Goal: Task Accomplishment & Management: Use online tool/utility

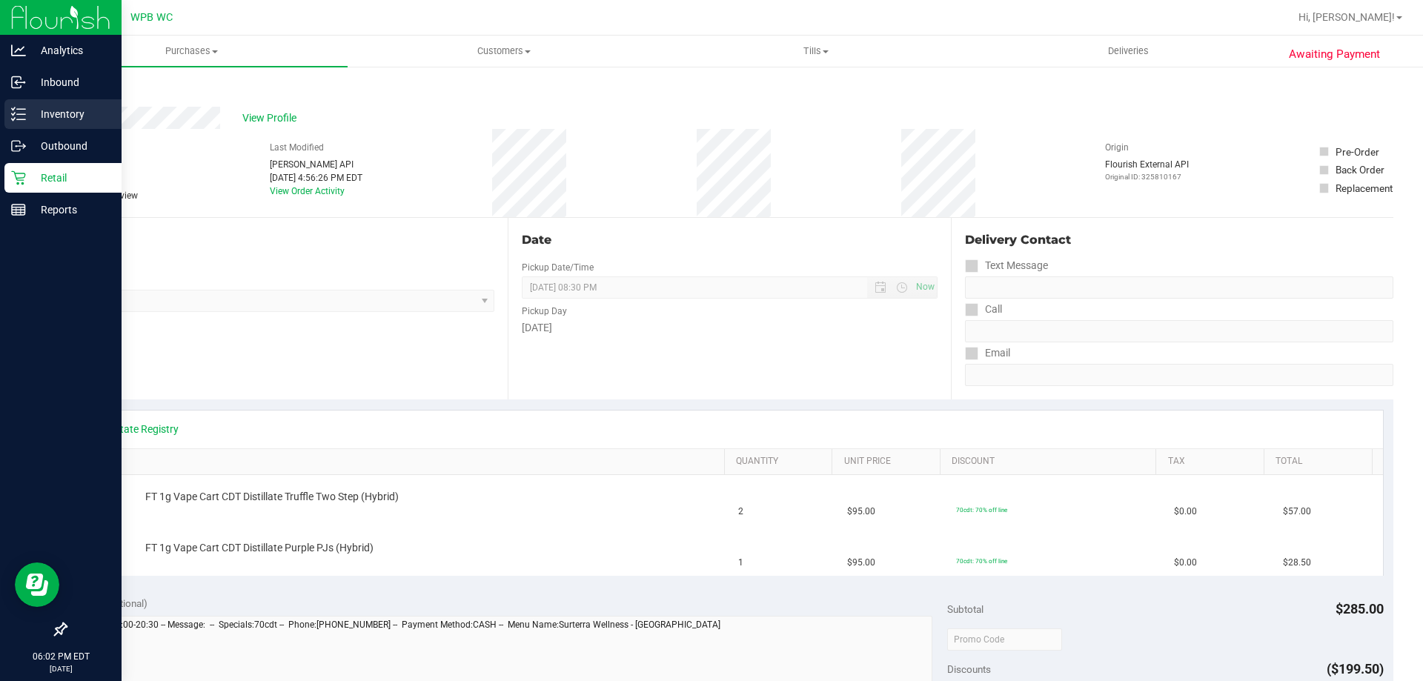
click at [61, 114] on p "Inventory" at bounding box center [70, 114] width 89 height 18
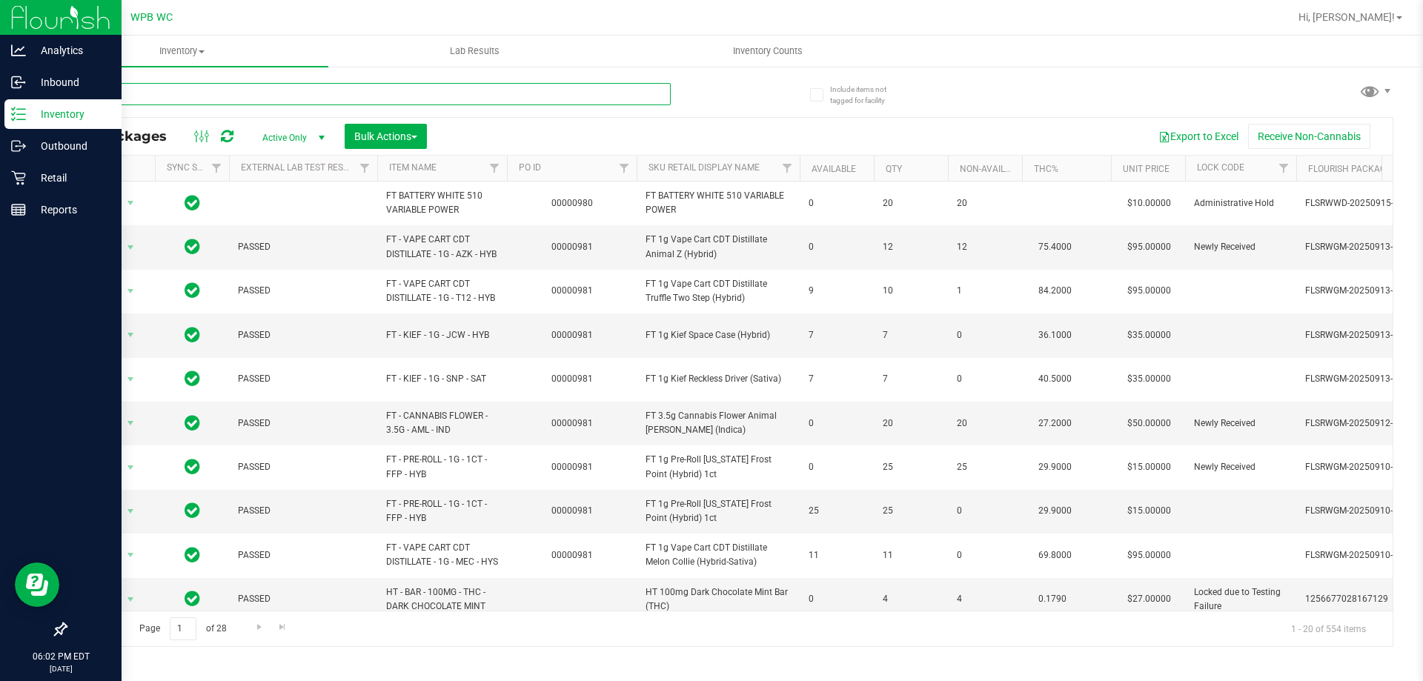
click at [230, 87] on input "text" at bounding box center [367, 94] width 605 height 22
type input "a"
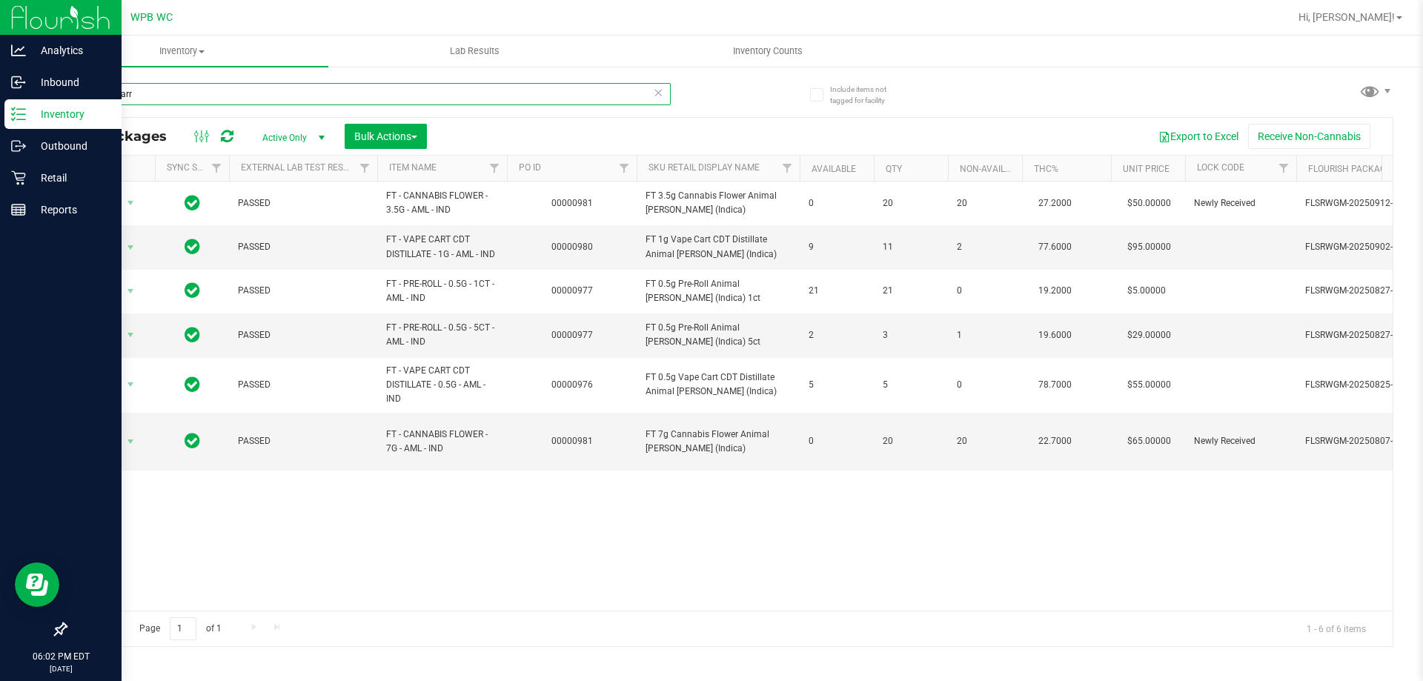
type input "animal larr"
click at [685, 506] on div "Action Action Edit attributes Global inventory Locate package Package audit log…" at bounding box center [729, 396] width 1326 height 429
drag, startPoint x: 685, startPoint y: 510, endPoint x: 664, endPoint y: 492, distance: 28.4
click at [685, 503] on div "Action Action Edit attributes Global inventory Locate package Package audit log…" at bounding box center [729, 396] width 1326 height 429
click at [501, 468] on div "Action Action Edit attributes Global inventory Locate package Package audit log…" at bounding box center [729, 396] width 1326 height 429
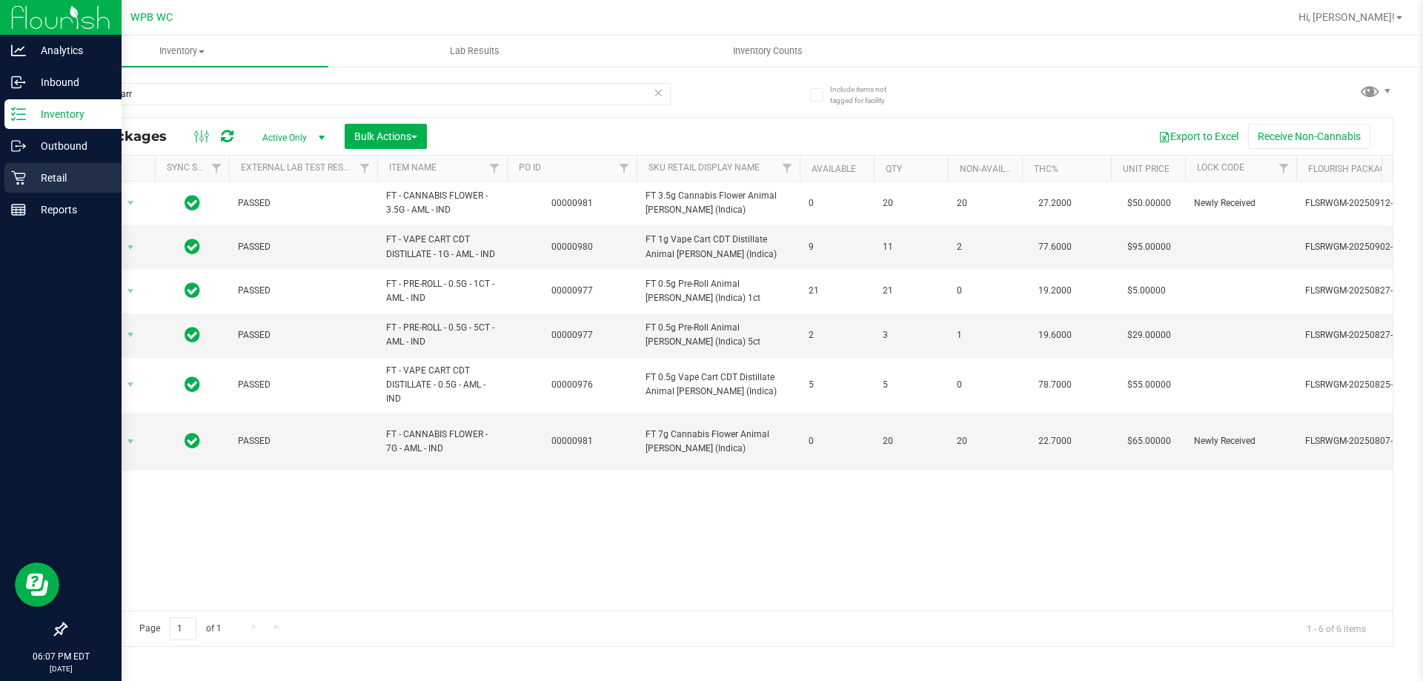
click at [50, 176] on p "Retail" at bounding box center [70, 178] width 89 height 18
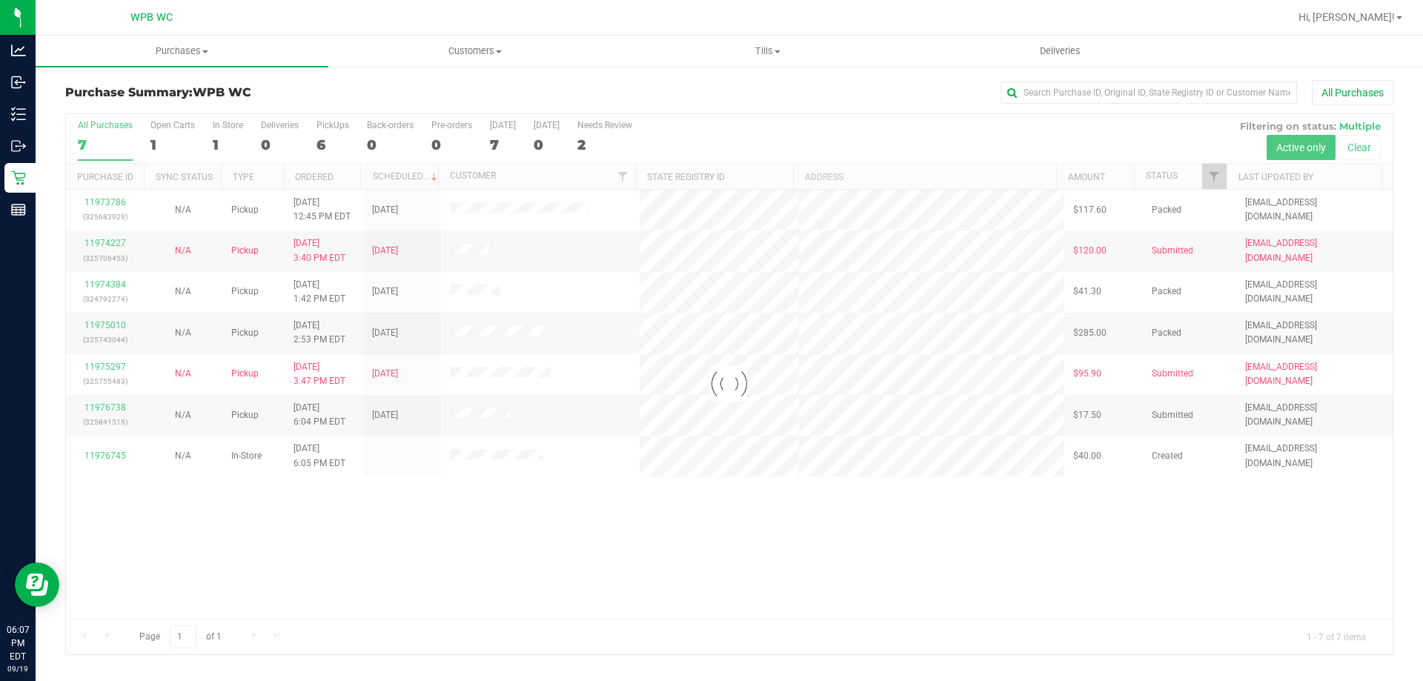
click at [635, 551] on div at bounding box center [729, 384] width 1326 height 540
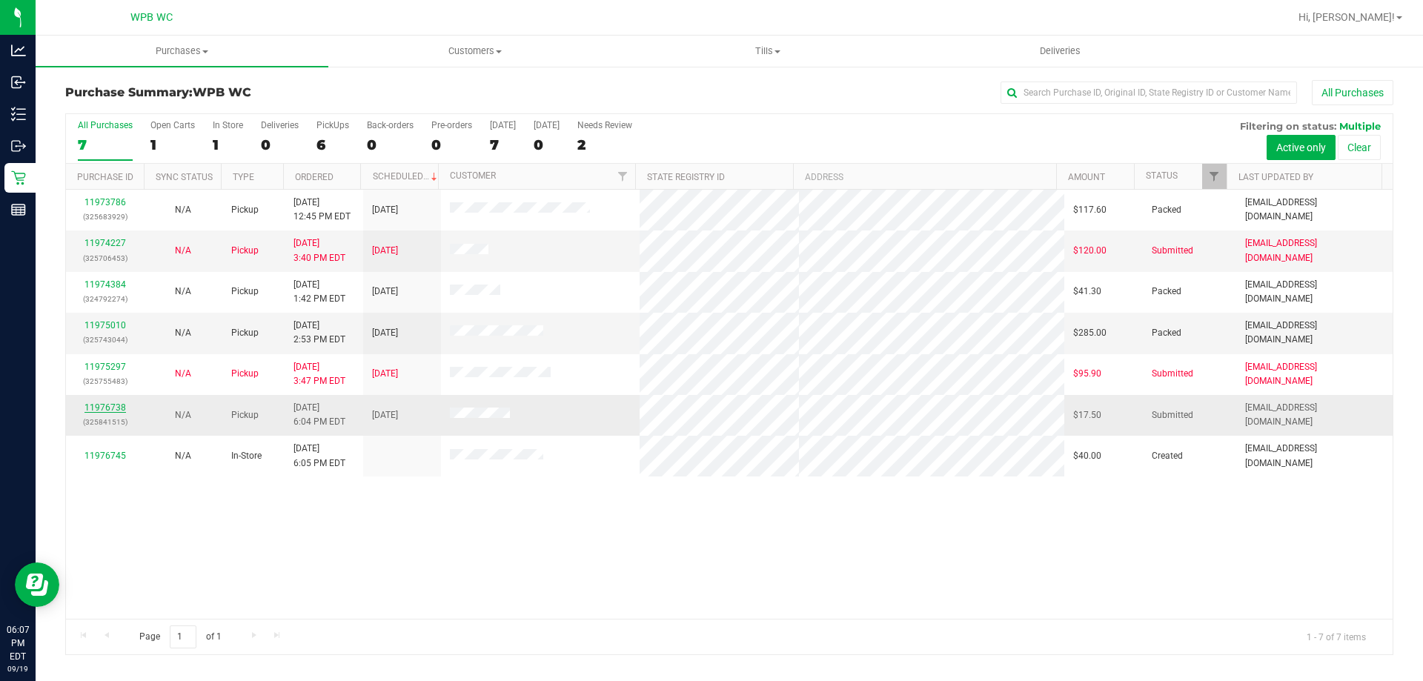
click at [109, 404] on link "11976738" at bounding box center [104, 407] width 41 height 10
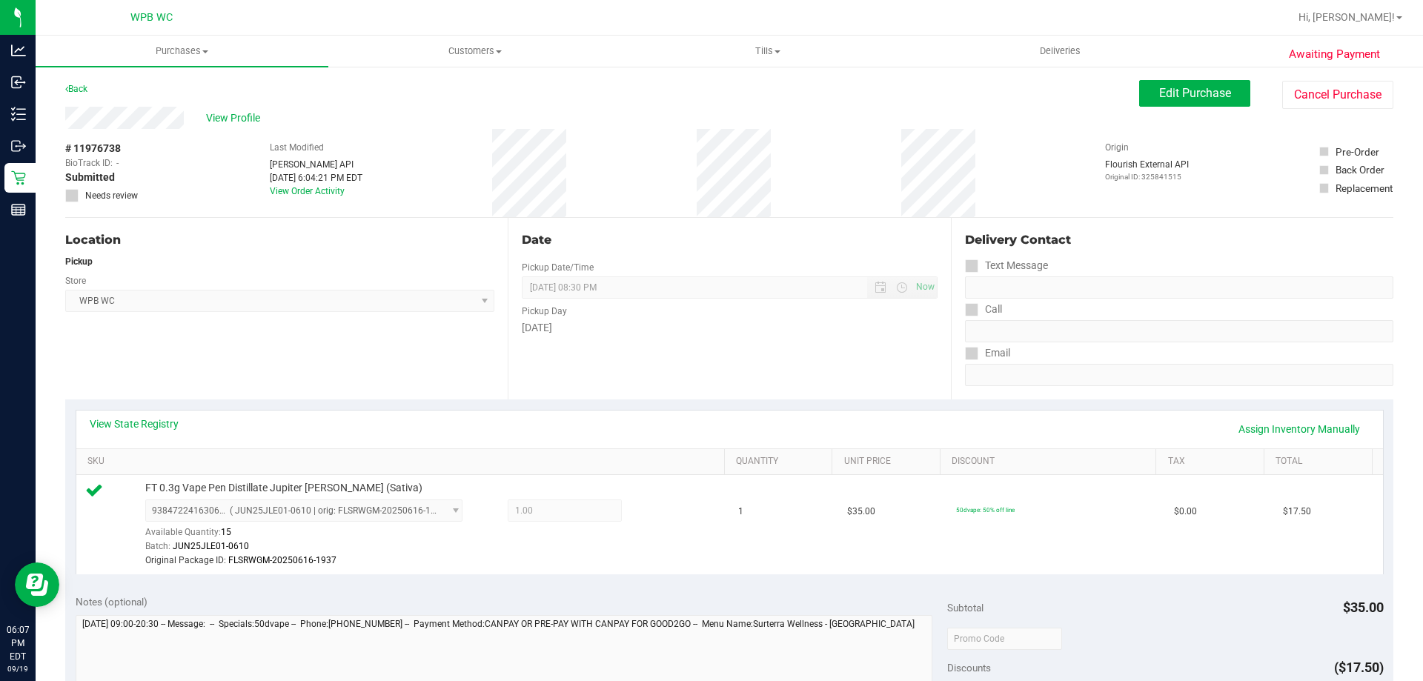
scroll to position [445, 0]
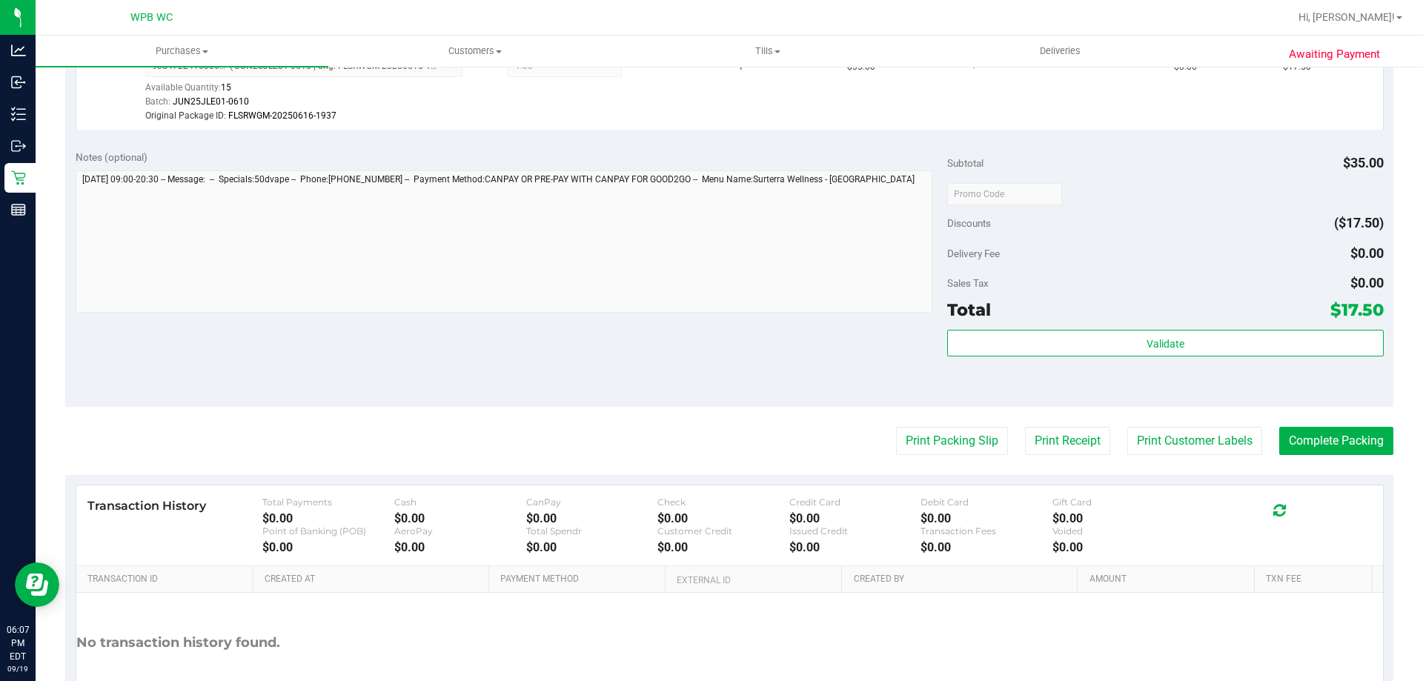
click at [1202, 262] on div "Delivery Fee $0.00" at bounding box center [1165, 253] width 436 height 27
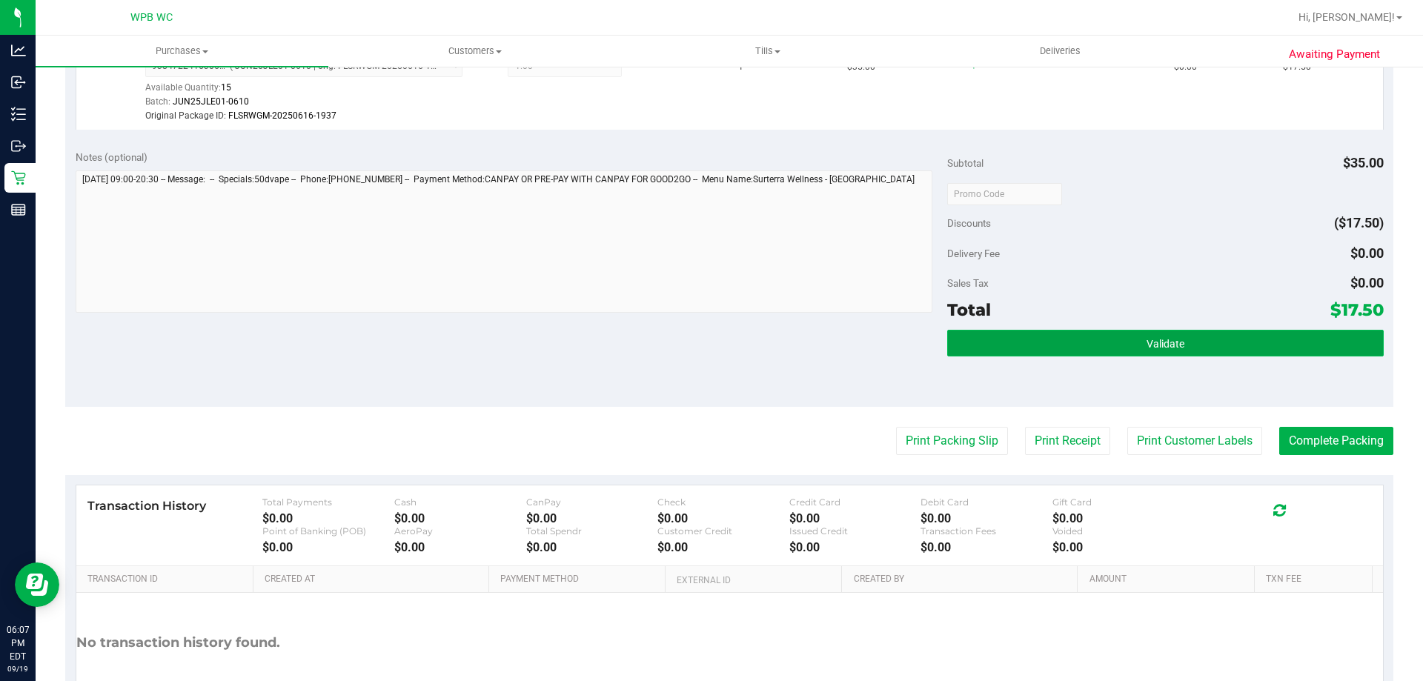
click at [1140, 351] on button "Validate" at bounding box center [1165, 343] width 436 height 27
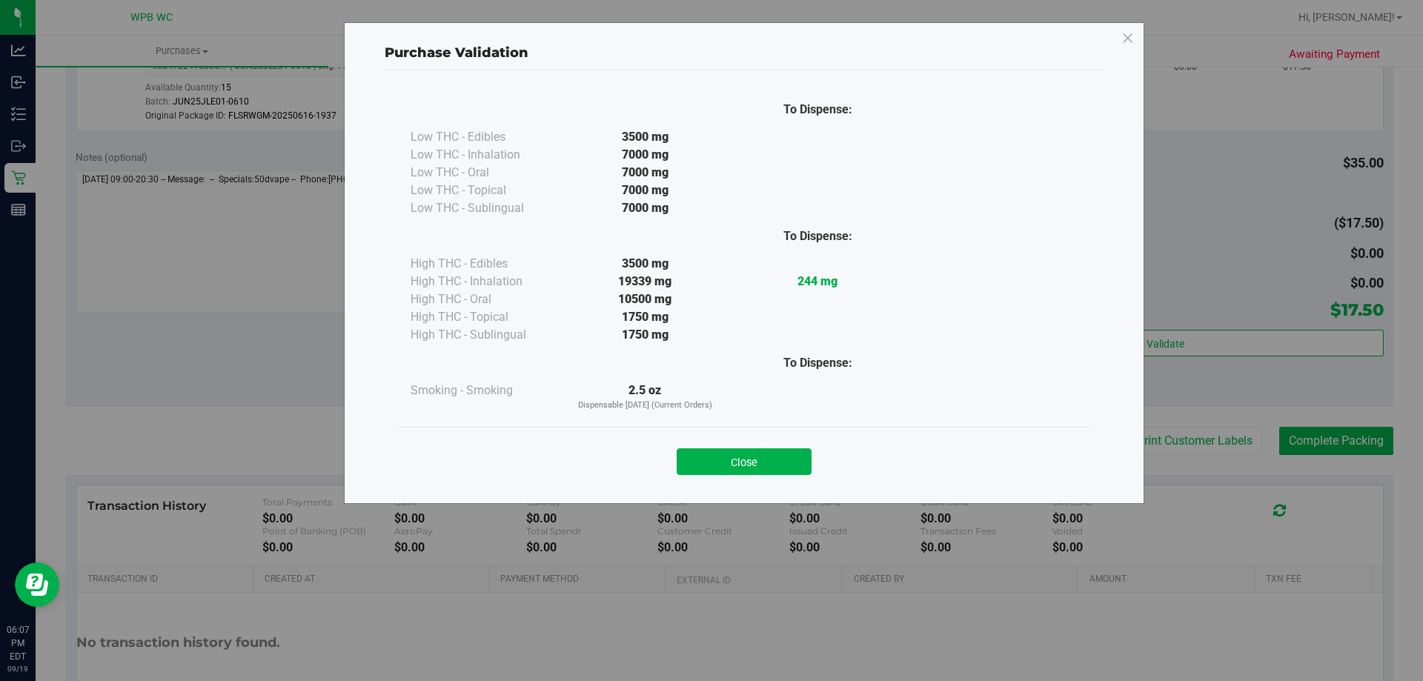
click at [688, 383] on div "2.5 oz Dispensable [DATE] (Current Orders)" at bounding box center [645, 397] width 173 height 30
click at [766, 502] on div "Purchase Validation To Dispense: Low THC - Edibles 3500 mg" at bounding box center [744, 263] width 800 height 482
click at [761, 456] on button "Close" at bounding box center [743, 461] width 135 height 27
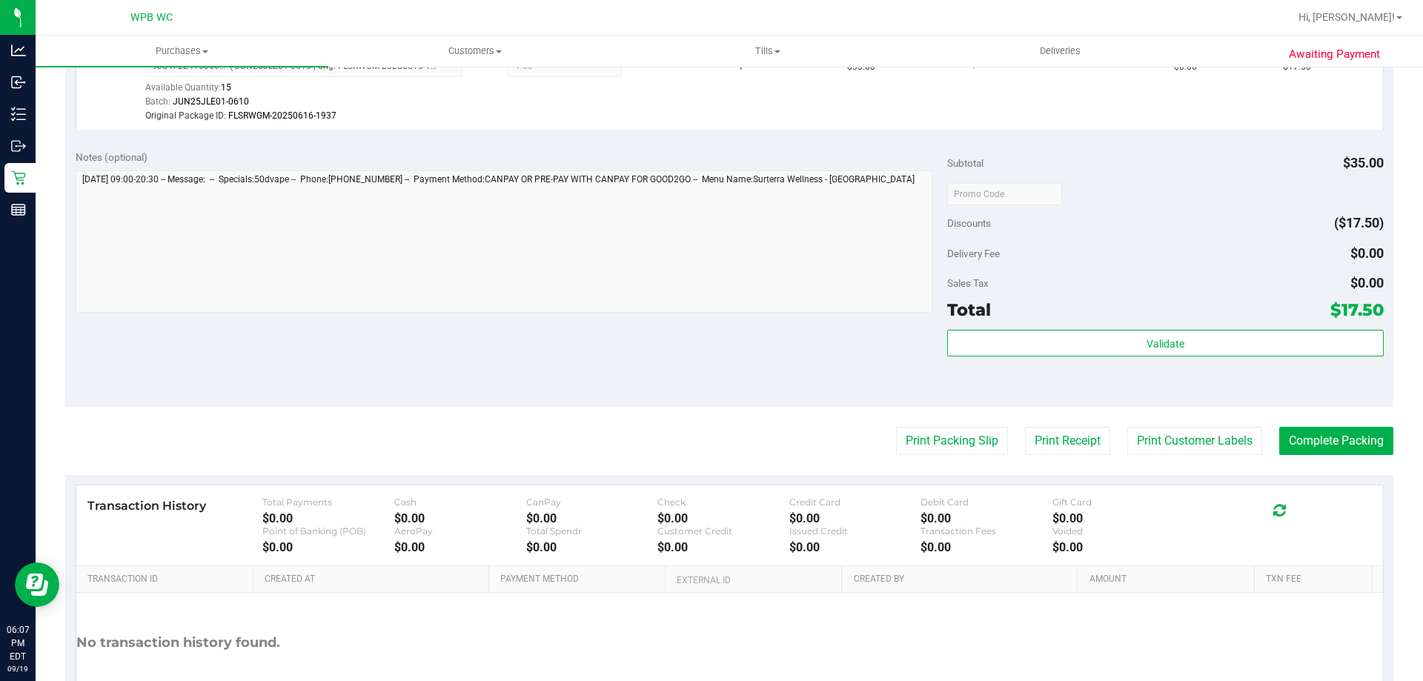
click at [1188, 159] on div "Subtotal $35.00" at bounding box center [1165, 163] width 436 height 27
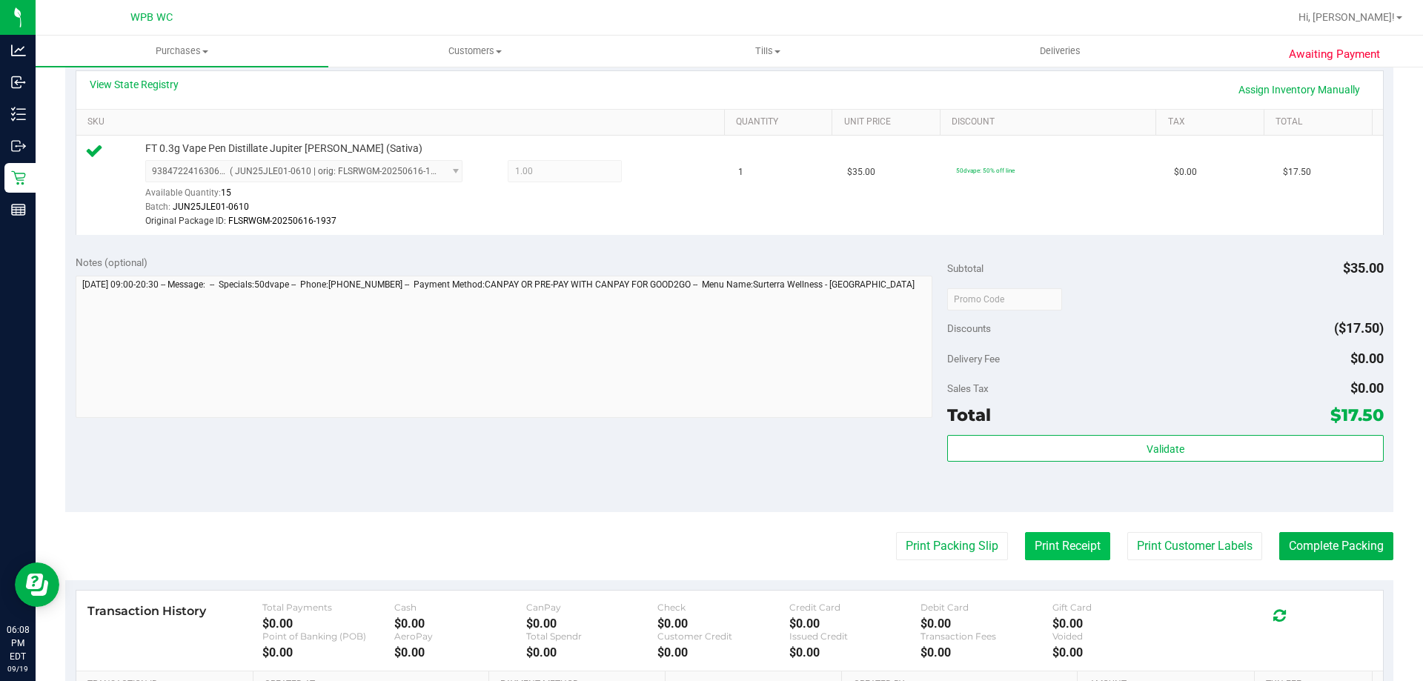
scroll to position [519, 0]
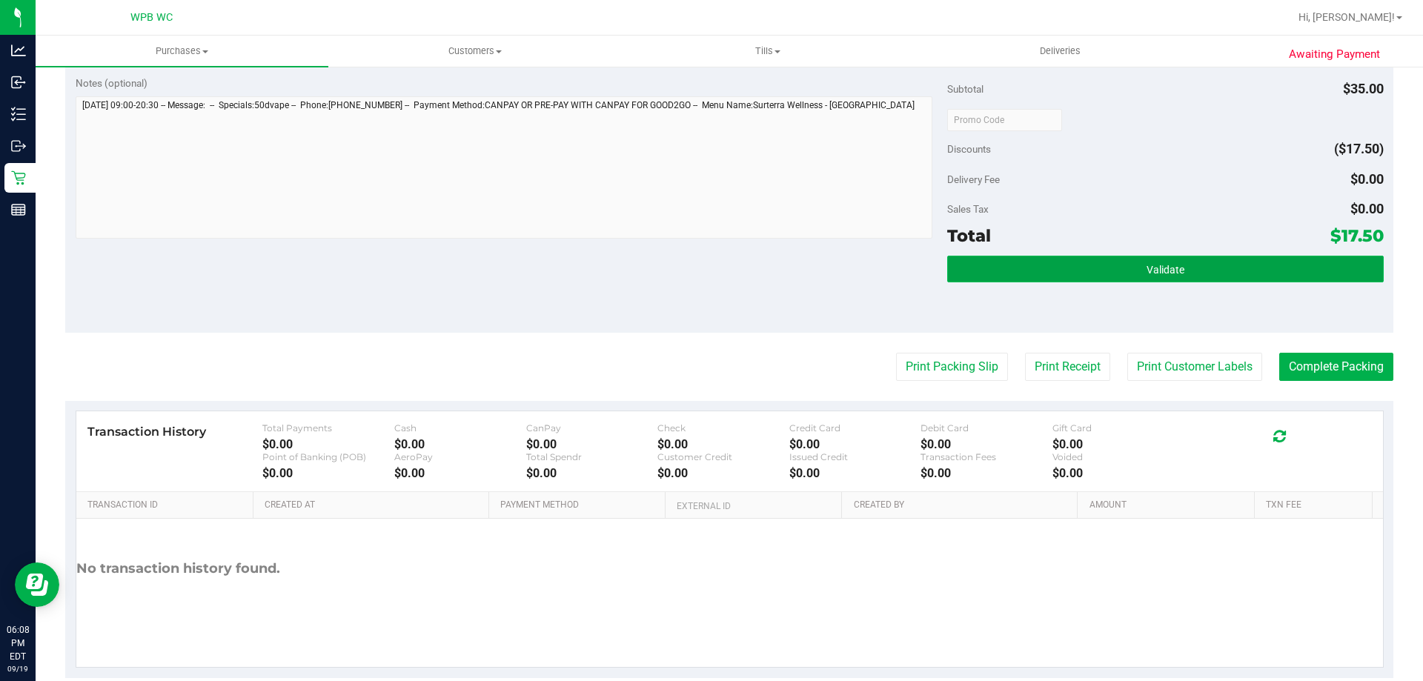
click at [1208, 263] on button "Validate" at bounding box center [1165, 269] width 436 height 27
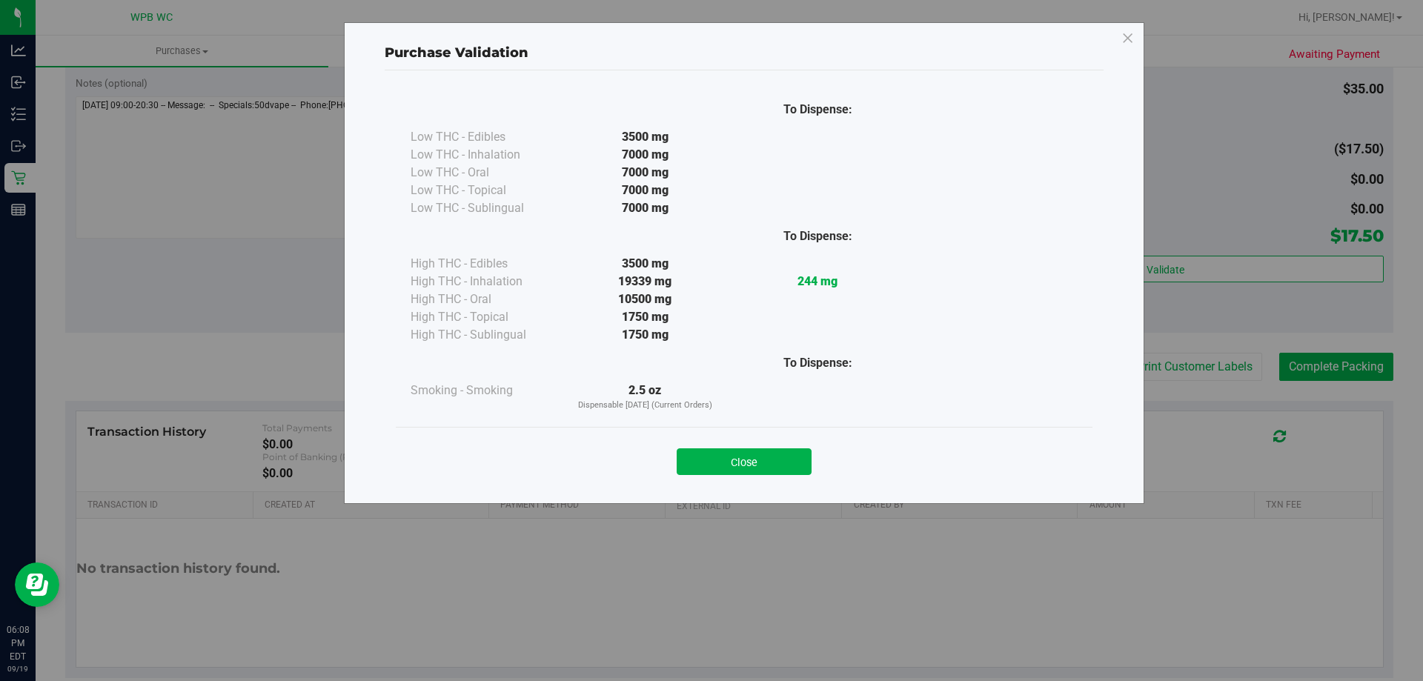
drag, startPoint x: 713, startPoint y: 416, endPoint x: 753, endPoint y: 438, distance: 45.4
click at [714, 416] on div "To Dispense: Low THC - Edibles 3500 mg" at bounding box center [744, 258] width 696 height 336
click at [762, 453] on div "Close" at bounding box center [744, 457] width 674 height 37
click at [768, 458] on button "Close" at bounding box center [743, 461] width 135 height 27
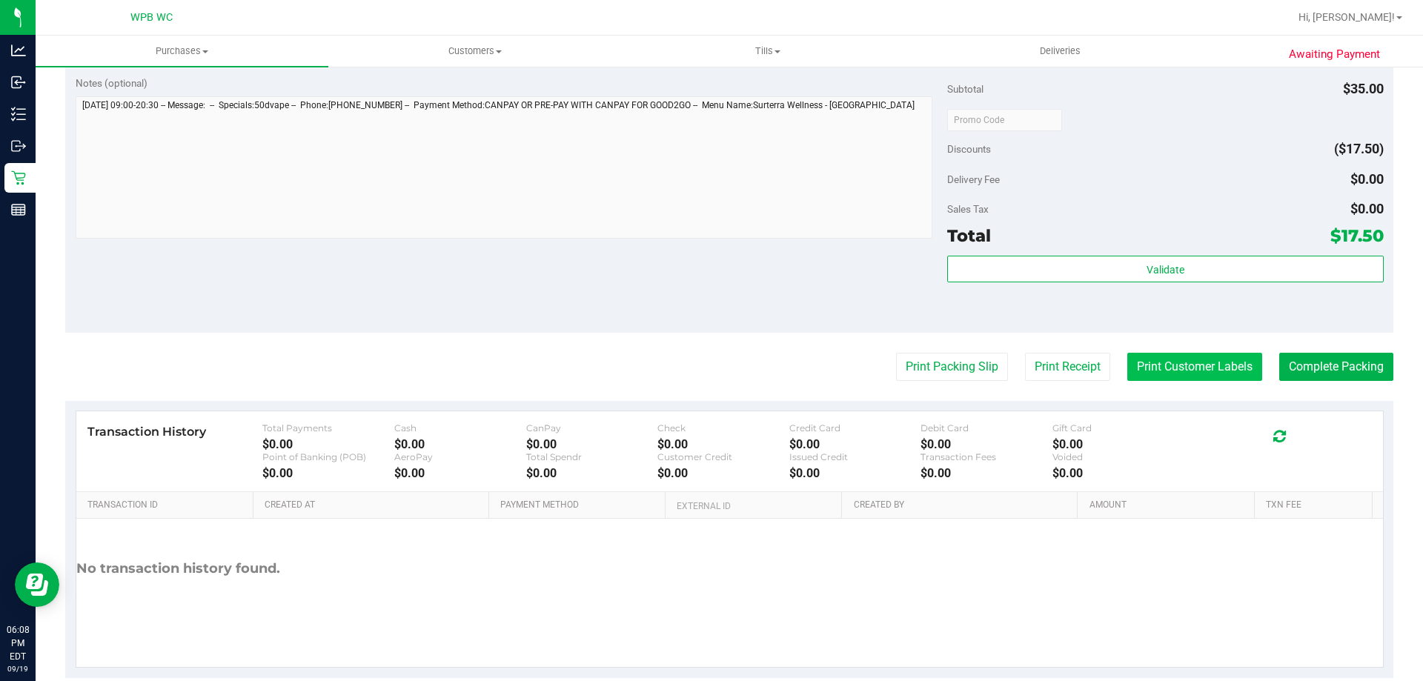
click at [1159, 371] on button "Print Customer Labels" at bounding box center [1194, 367] width 135 height 28
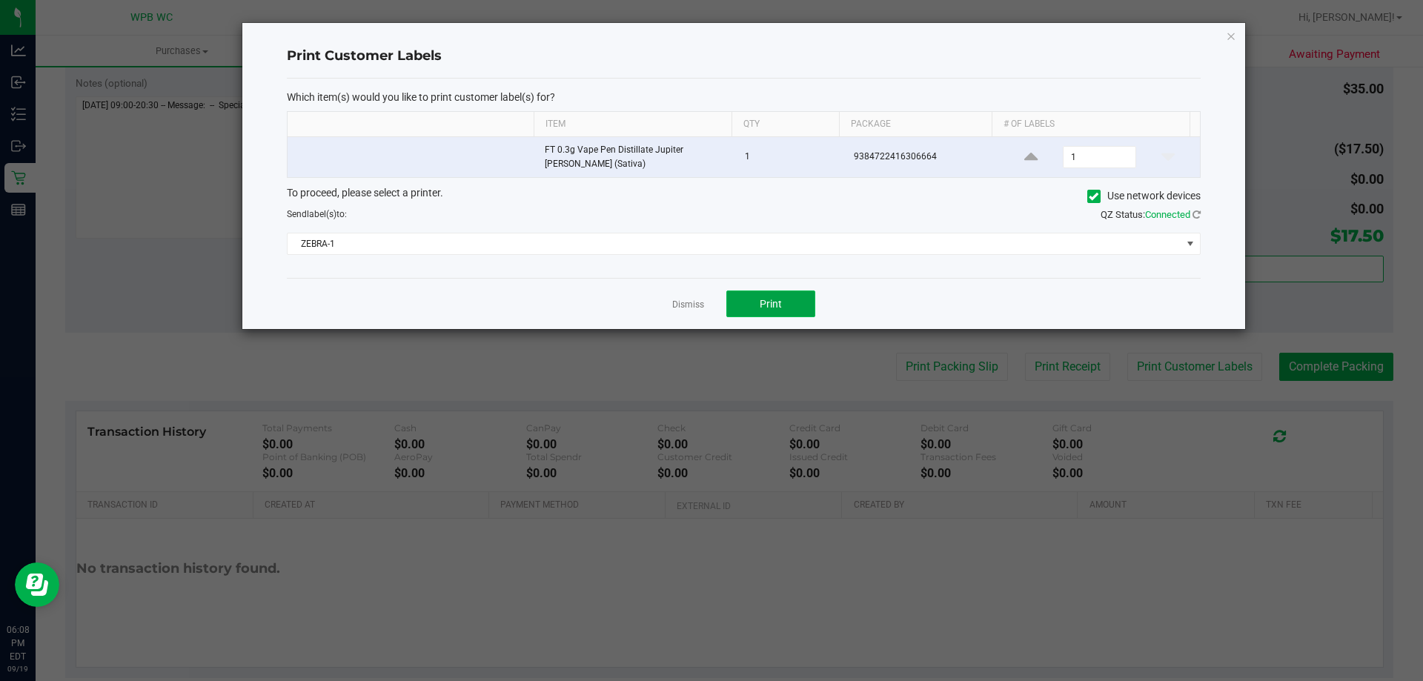
click at [788, 307] on button "Print" at bounding box center [770, 303] width 89 height 27
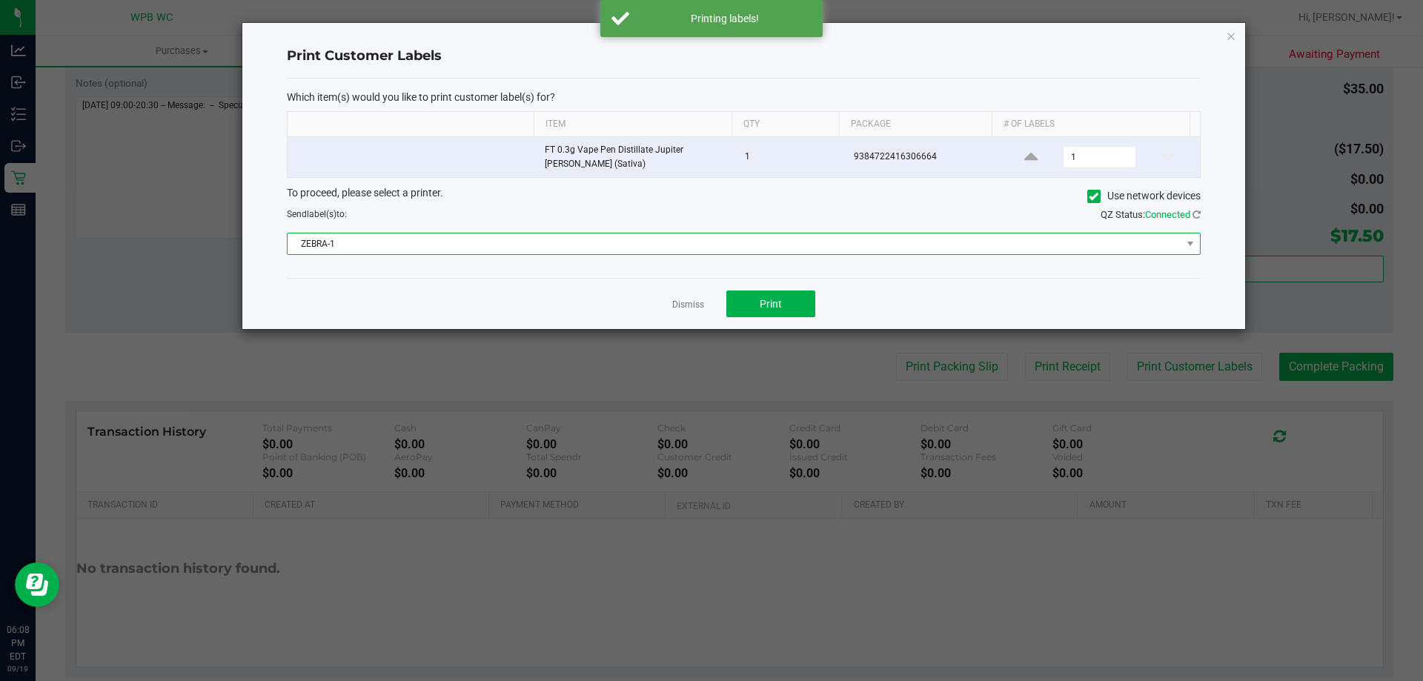
click at [719, 253] on span "ZEBRA-1" at bounding box center [734, 243] width 894 height 21
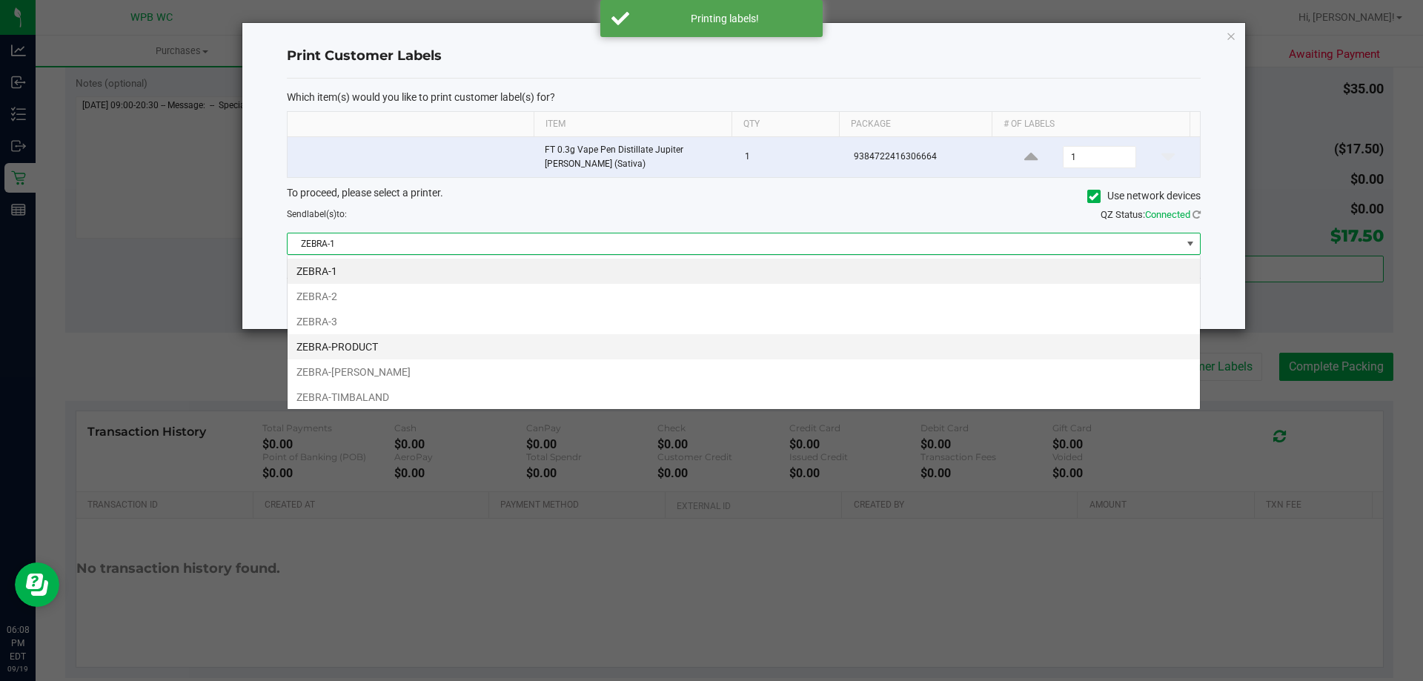
scroll to position [22, 913]
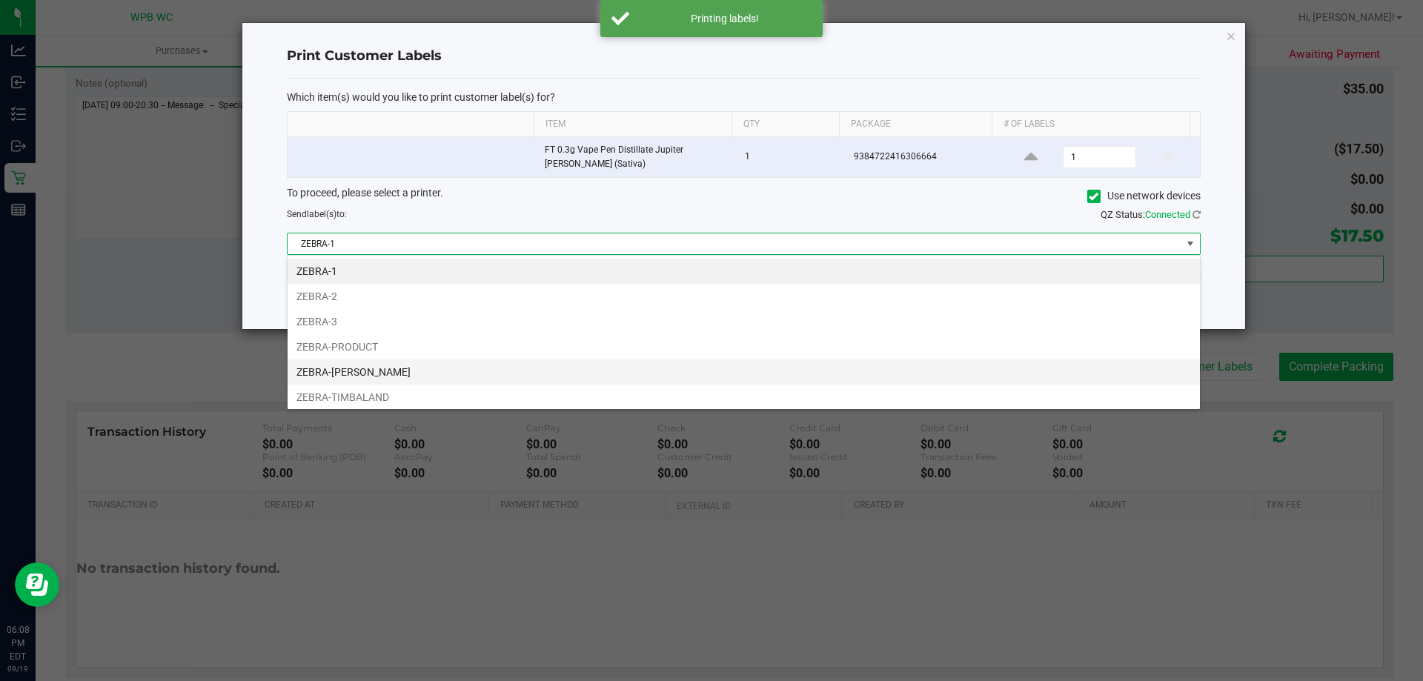
click at [445, 379] on li "ZEBRA-[PERSON_NAME]" at bounding box center [743, 371] width 912 height 25
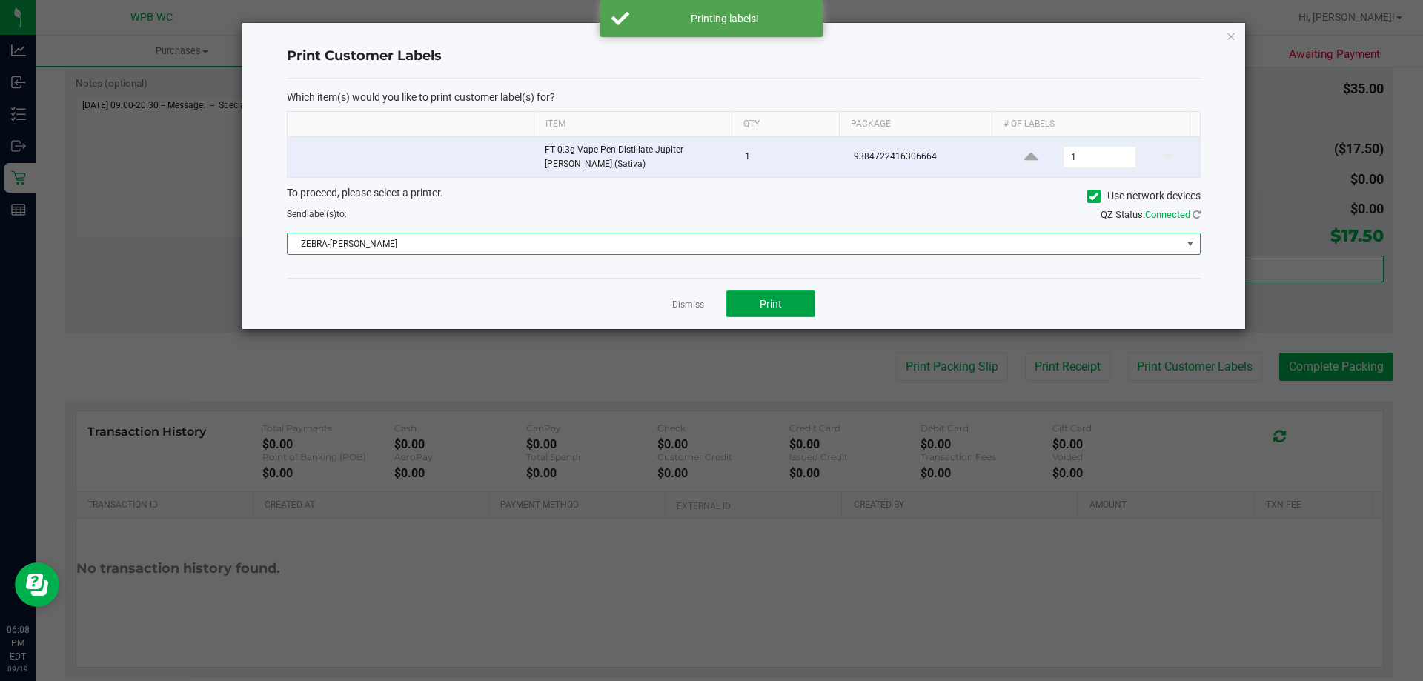
click at [776, 302] on span "Print" at bounding box center [770, 304] width 22 height 12
click at [868, 251] on span "ZEBRA-[PERSON_NAME]" at bounding box center [734, 243] width 894 height 21
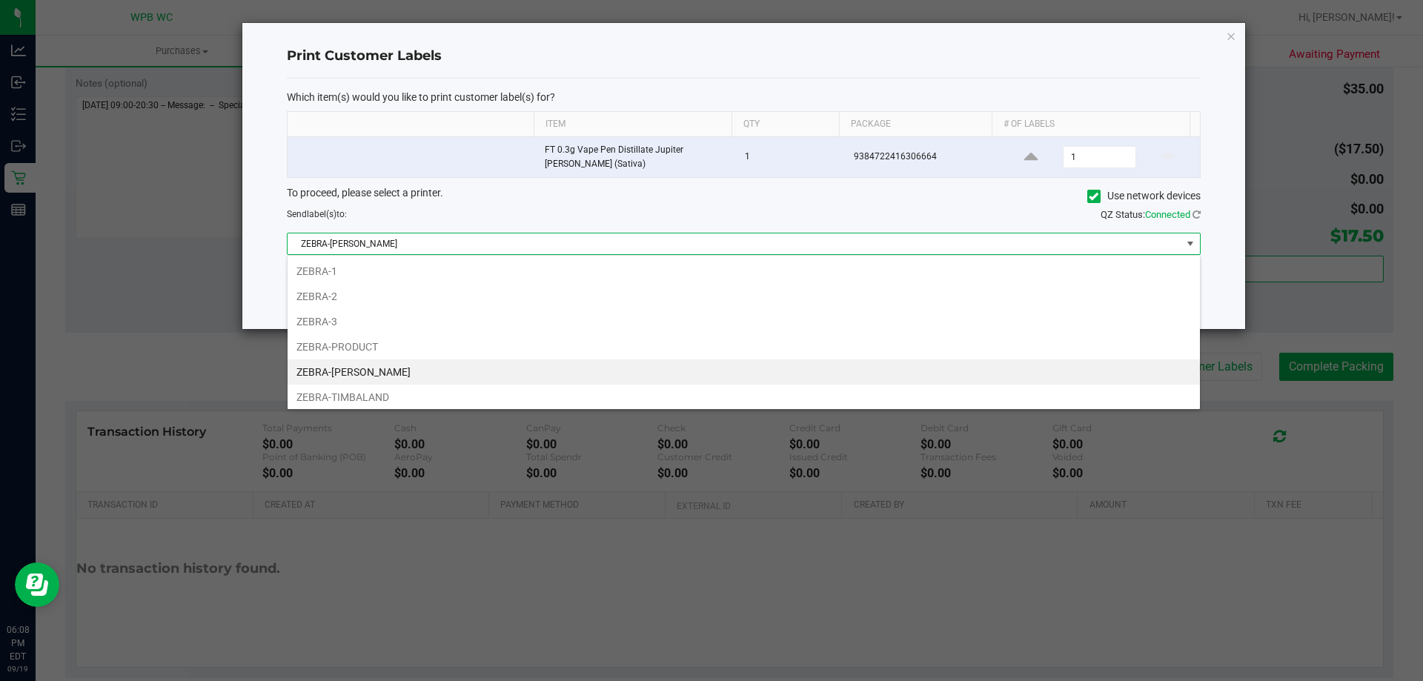
click at [249, 236] on div "Print Customer Labels Which item(s) would you like to print customer label(s) f…" at bounding box center [743, 176] width 1002 height 306
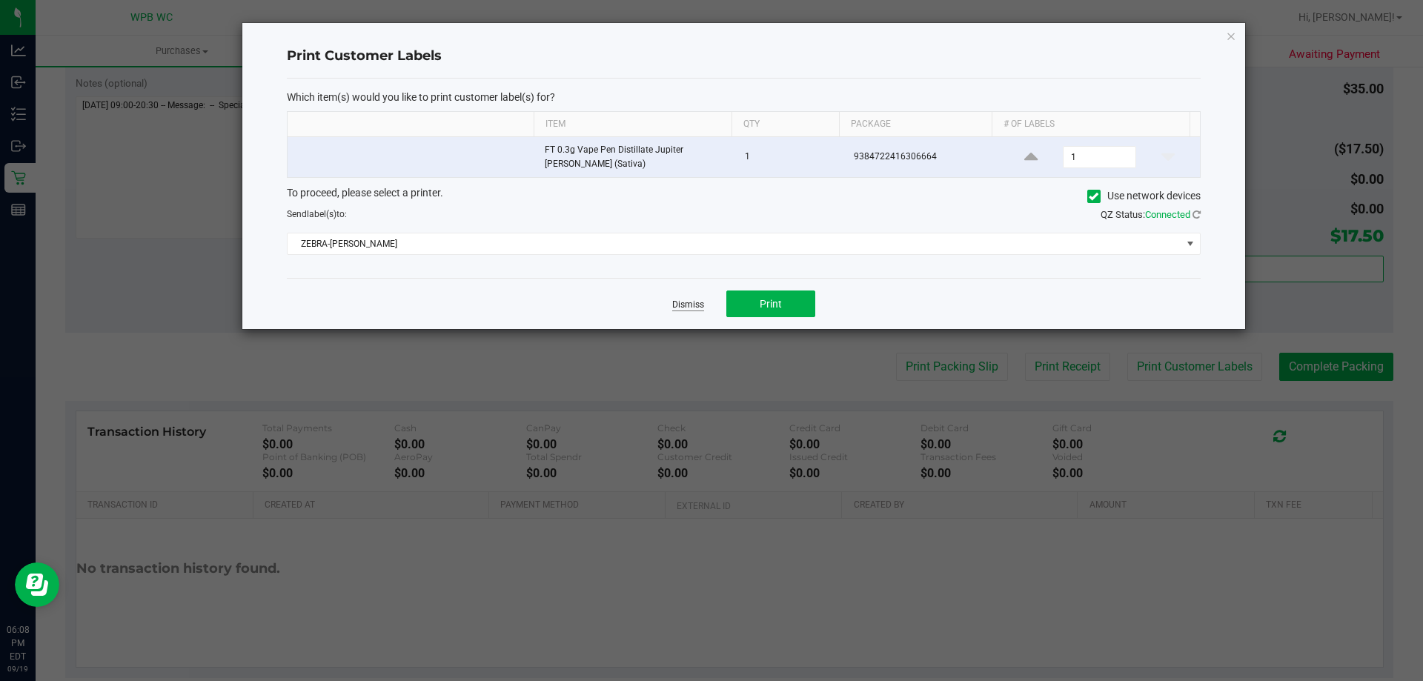
click at [696, 301] on link "Dismiss" at bounding box center [688, 305] width 32 height 13
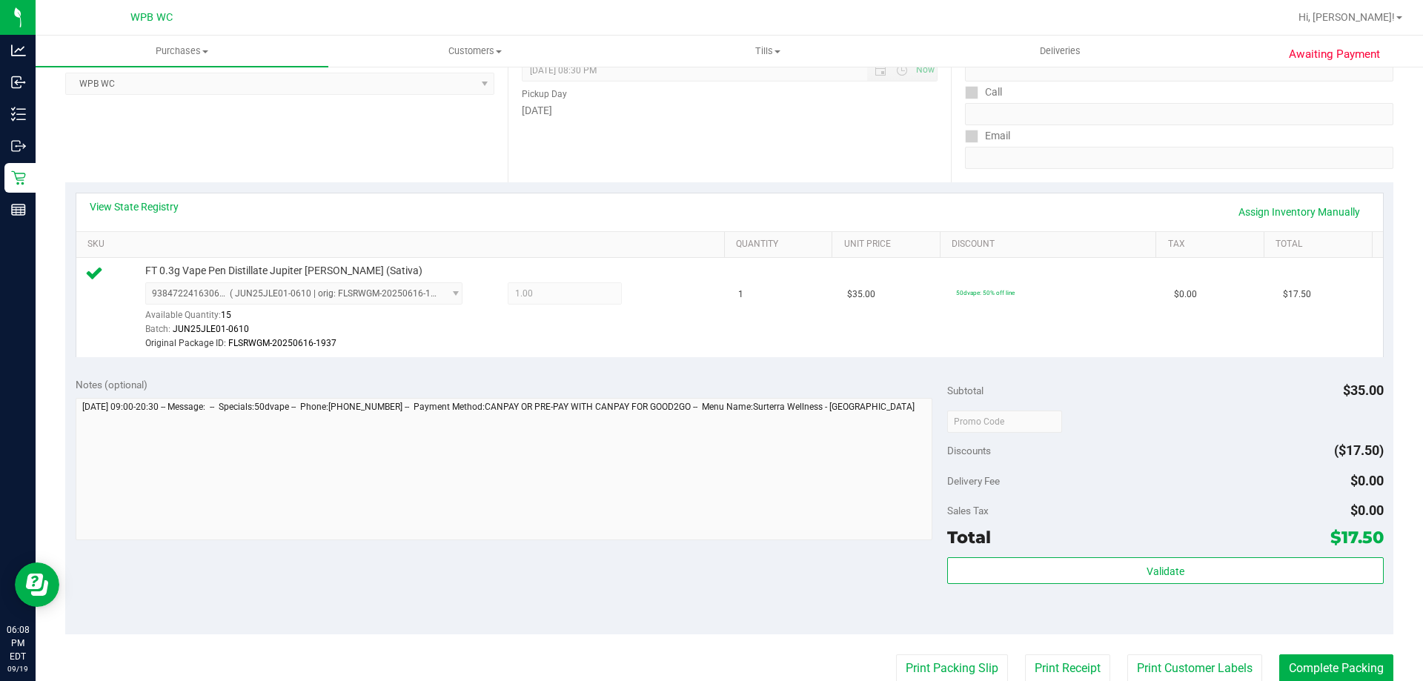
scroll to position [545, 0]
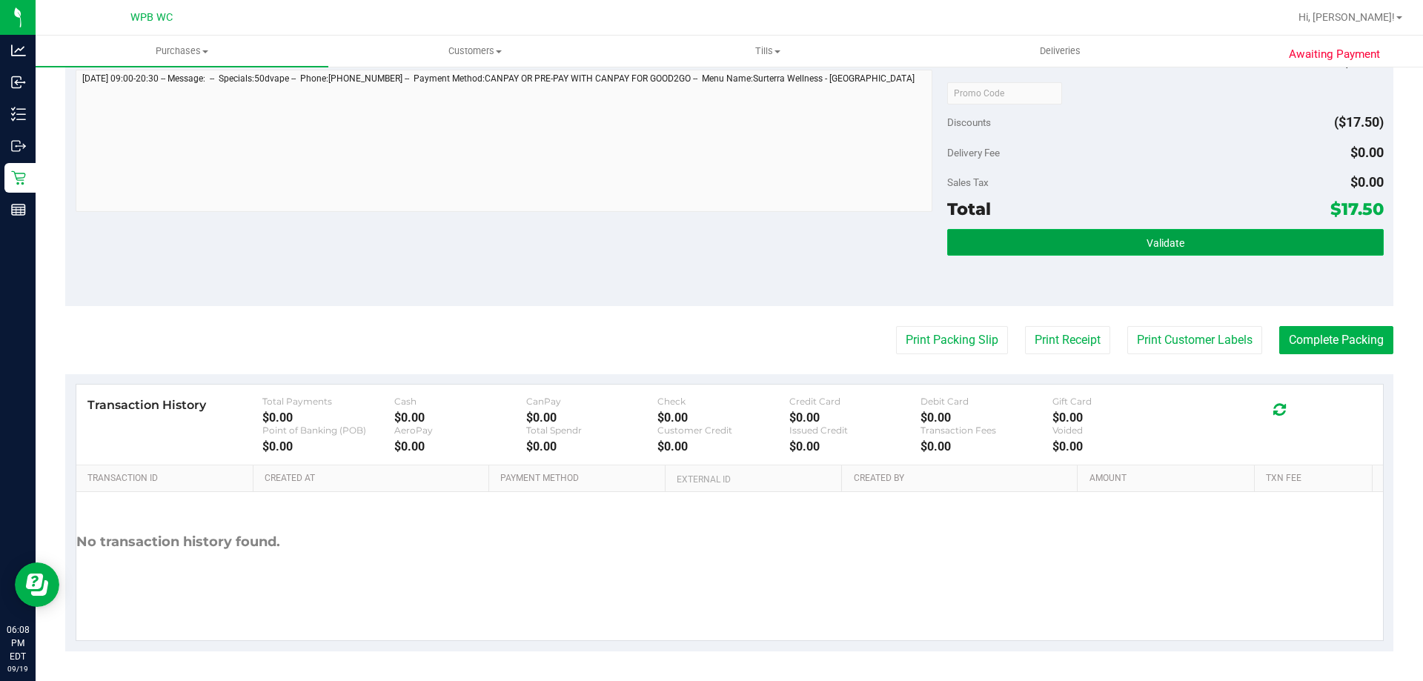
click at [1258, 236] on button "Validate" at bounding box center [1165, 242] width 436 height 27
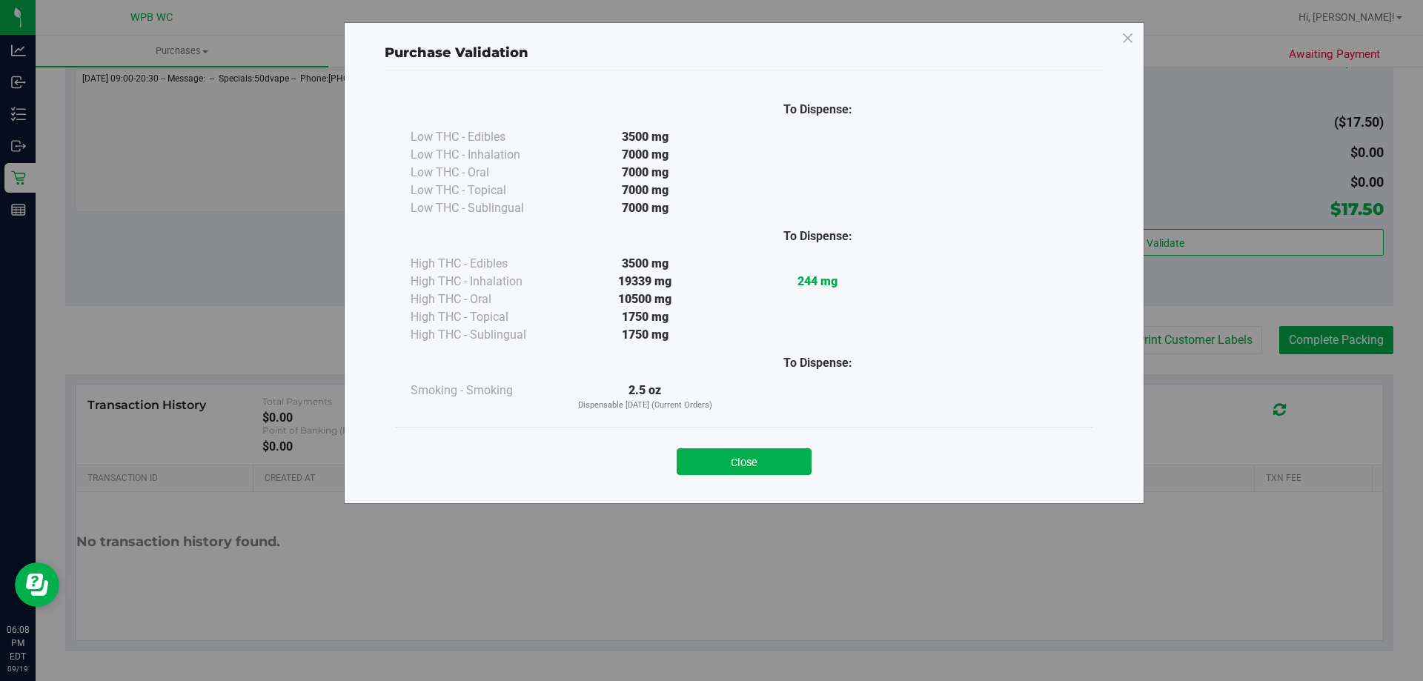
click at [1321, 342] on div "Purchase Validation To Dispense: Low THC - Edibles 3500 mg" at bounding box center [717, 340] width 1434 height 681
click at [786, 454] on button "Close" at bounding box center [743, 461] width 135 height 27
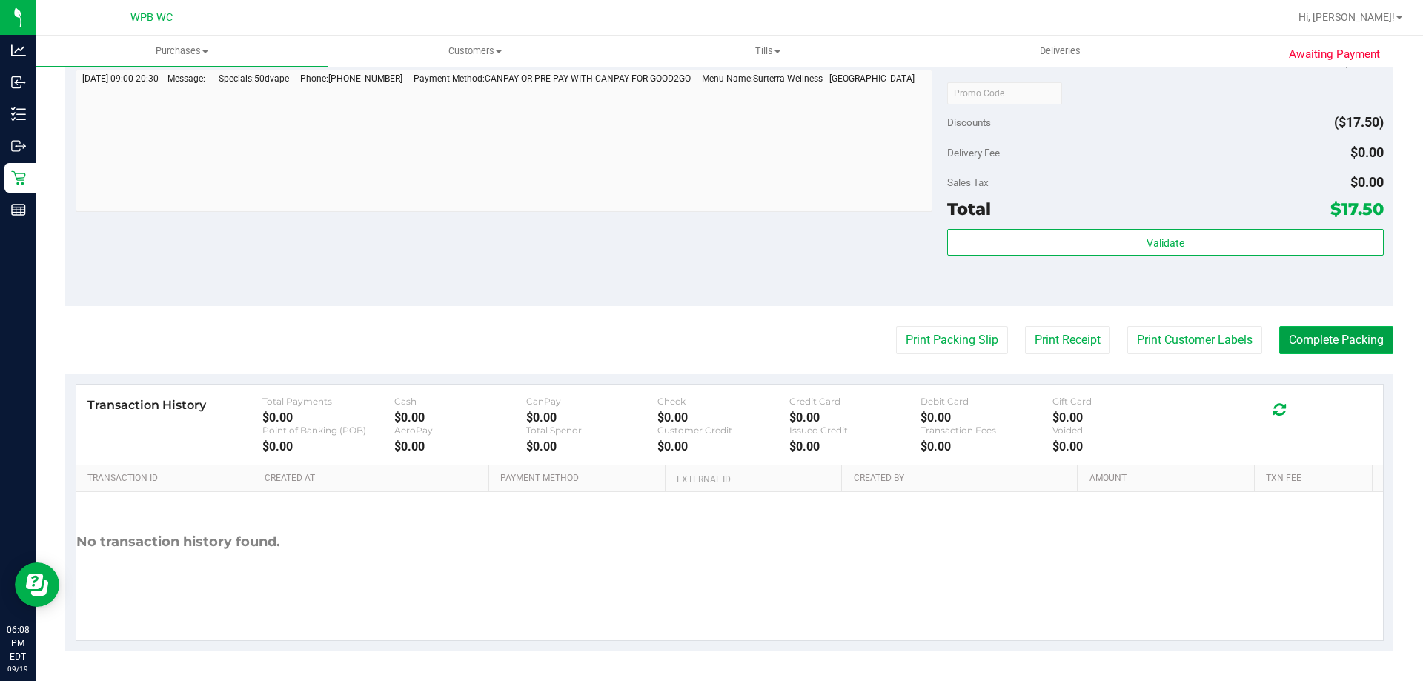
click at [1319, 341] on button "Complete Packing" at bounding box center [1336, 340] width 114 height 28
